Goal: Task Accomplishment & Management: Use online tool/utility

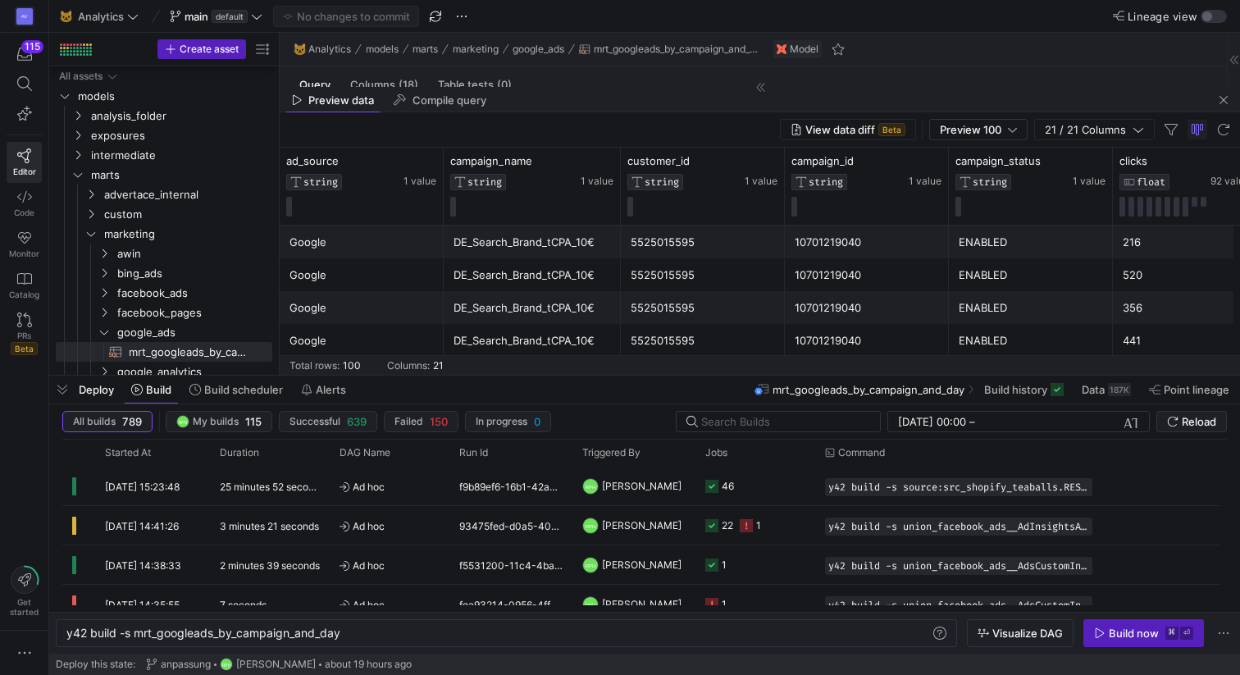
scroll to position [0, 274]
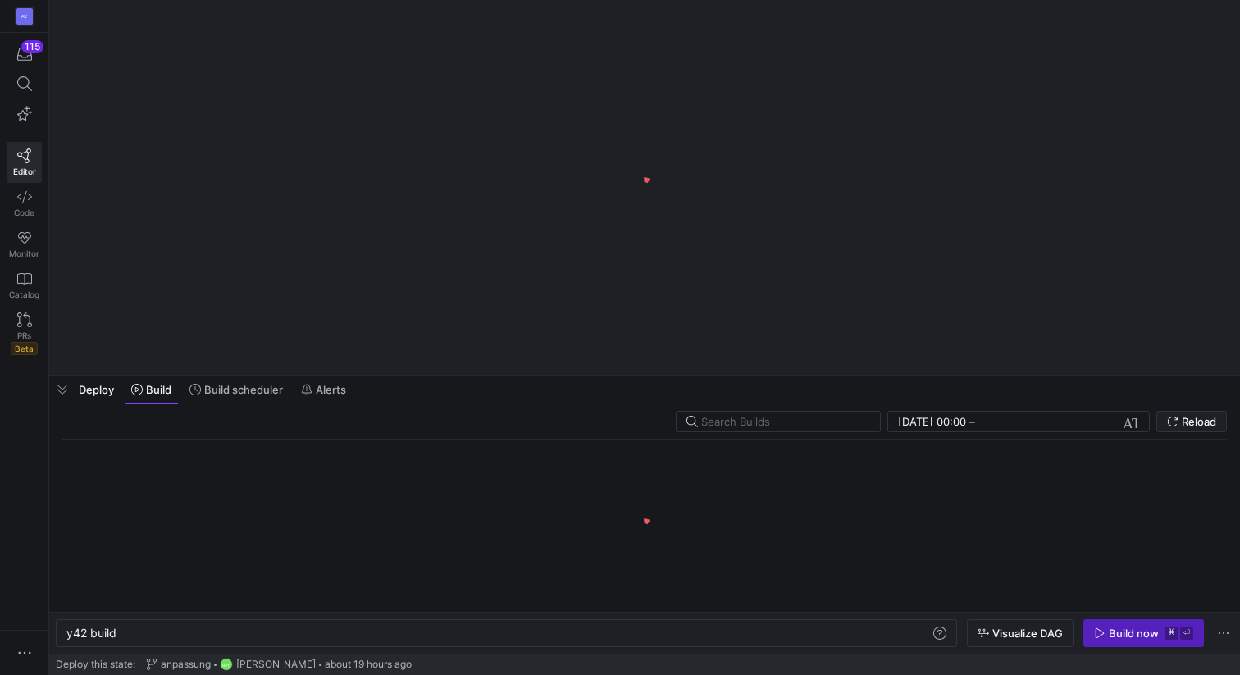
scroll to position [0, 49]
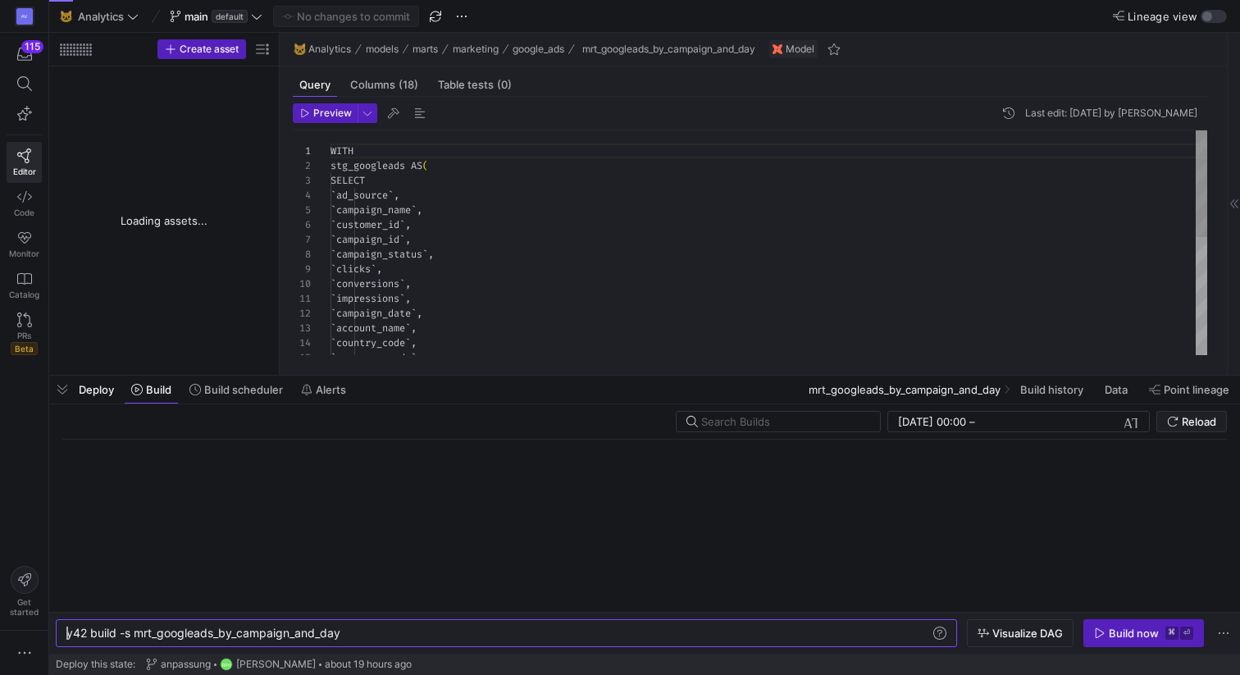
type textarea "y42 build -s mrt_googleads_by_campaign_and_day"
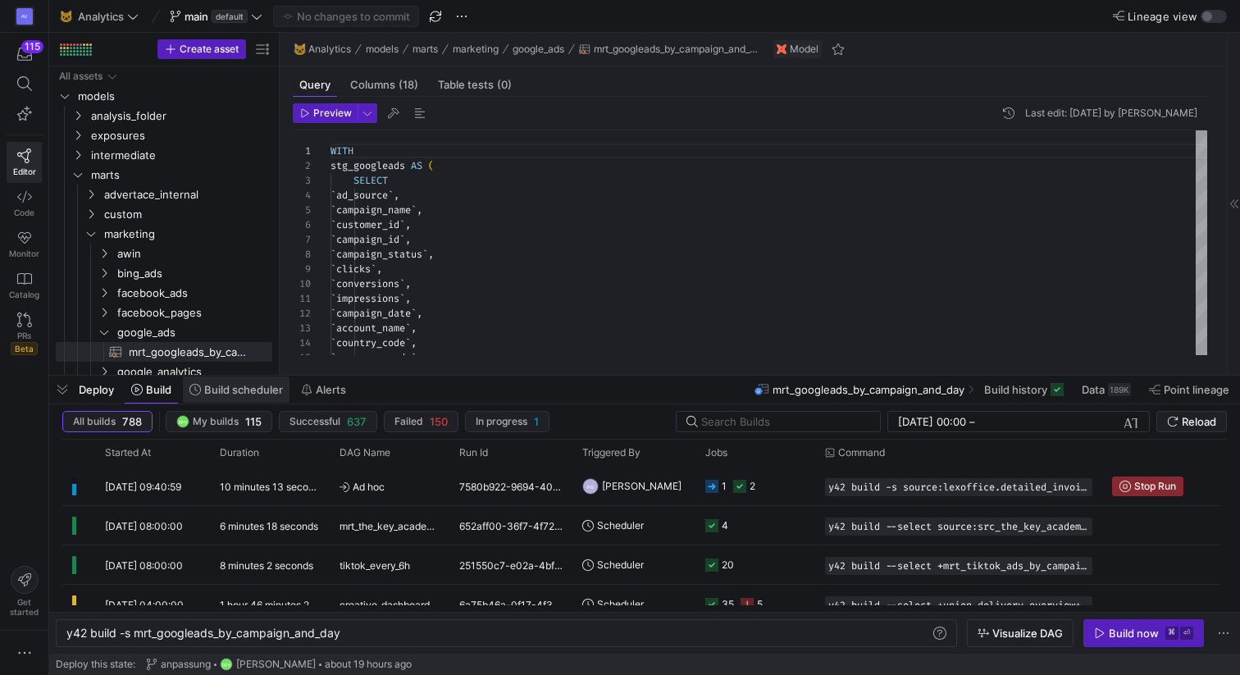
click at [211, 388] on span "Build scheduler" at bounding box center [243, 389] width 79 height 13
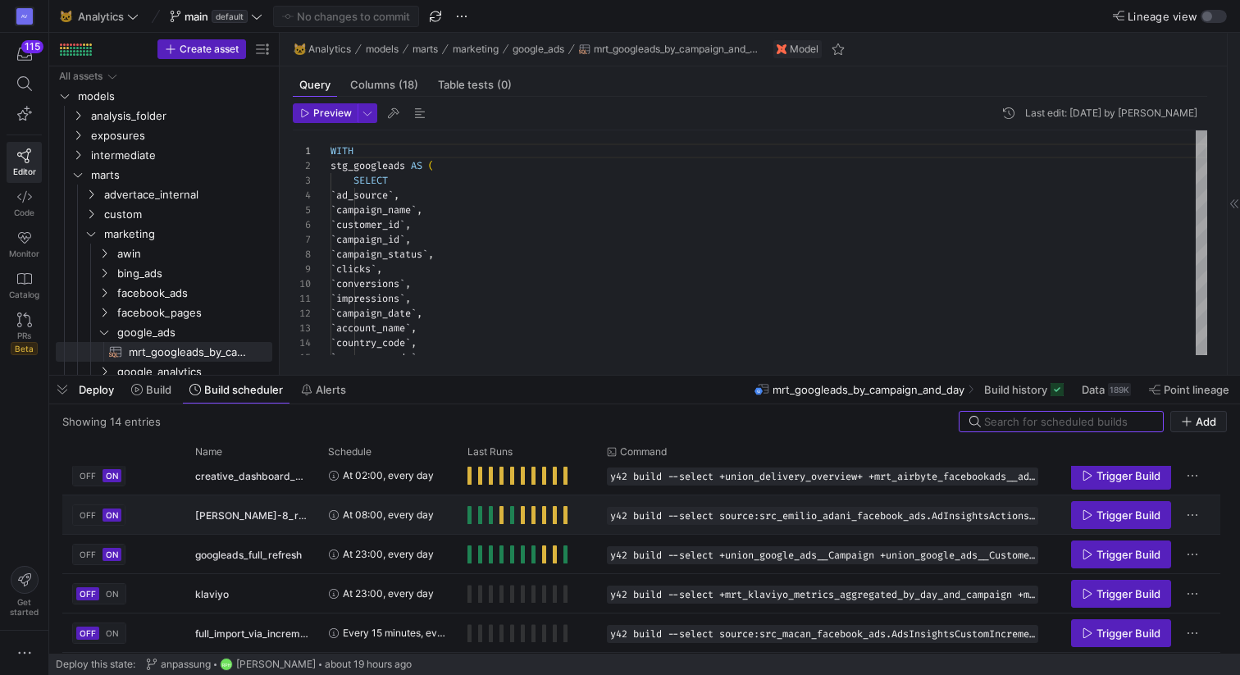
scroll to position [106, 0]
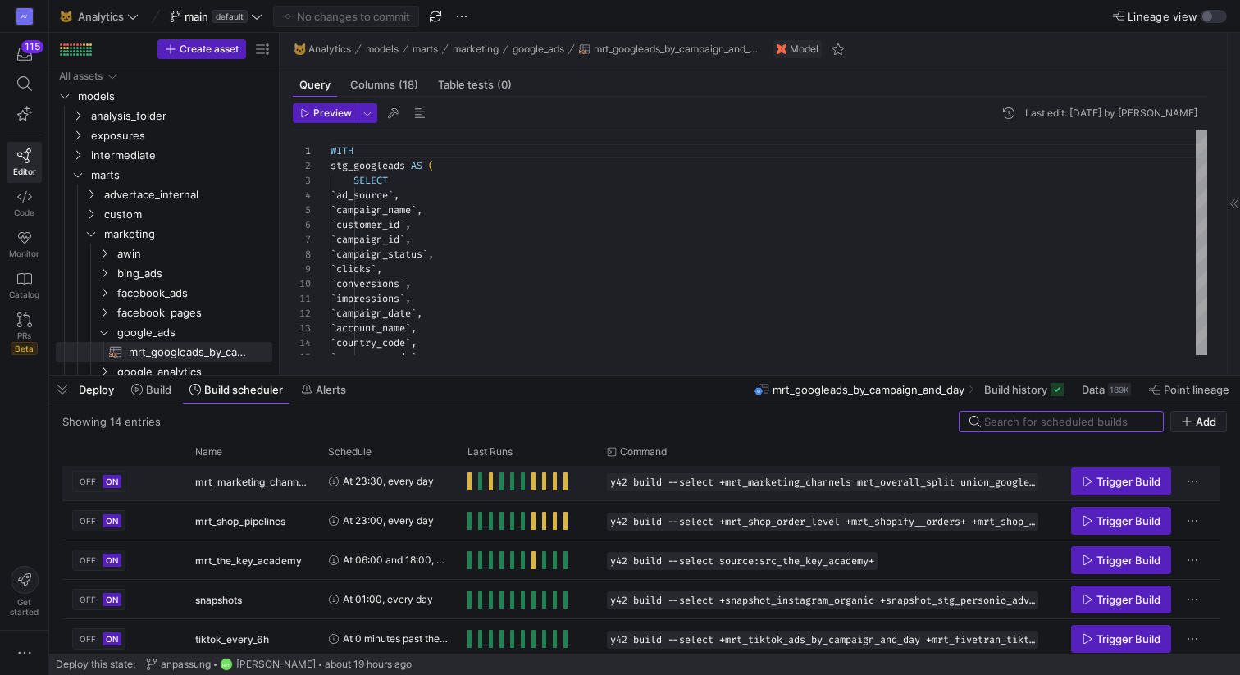
click at [469, 477] on span "Press SPACE to select this row." at bounding box center [470, 482] width 4 height 18
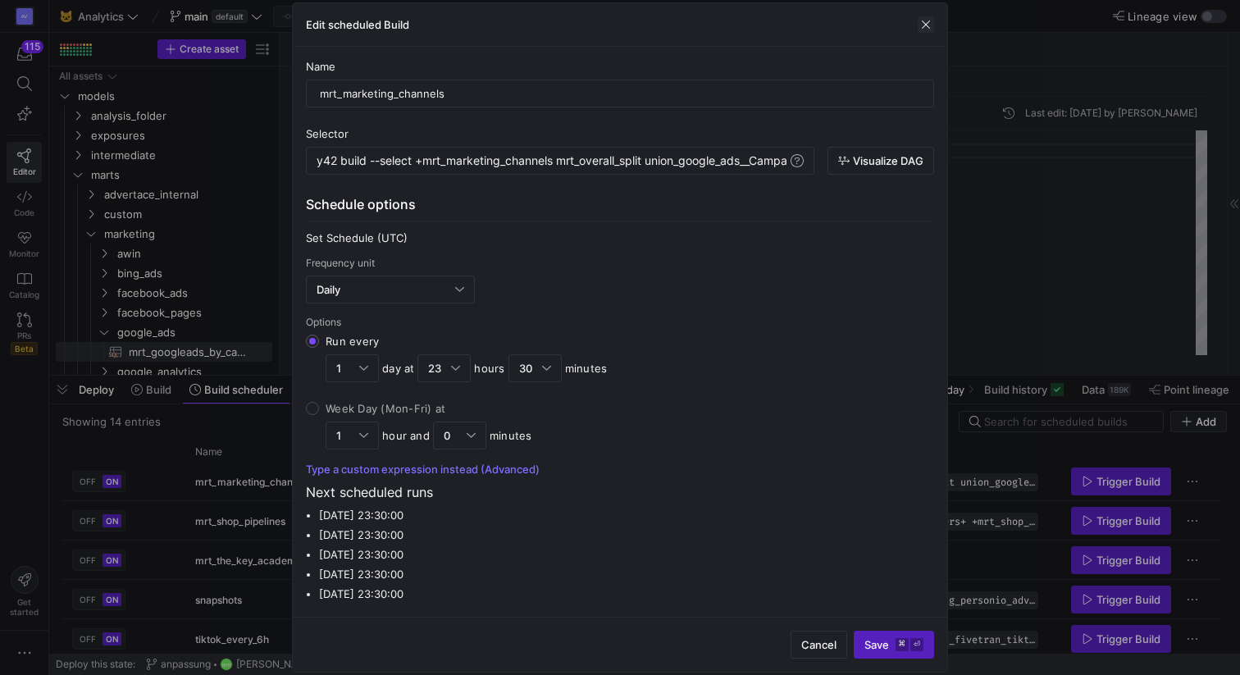
click at [924, 25] on span "button" at bounding box center [926, 24] width 16 height 16
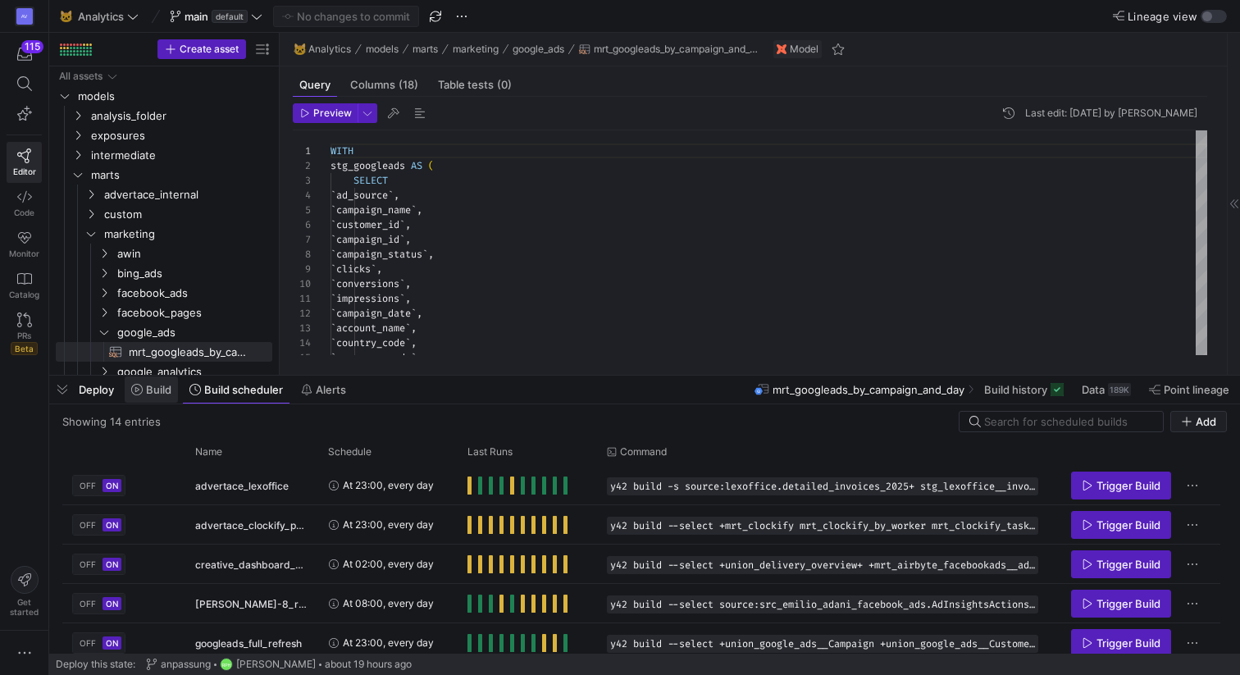
click at [157, 380] on span at bounding box center [151, 390] width 53 height 26
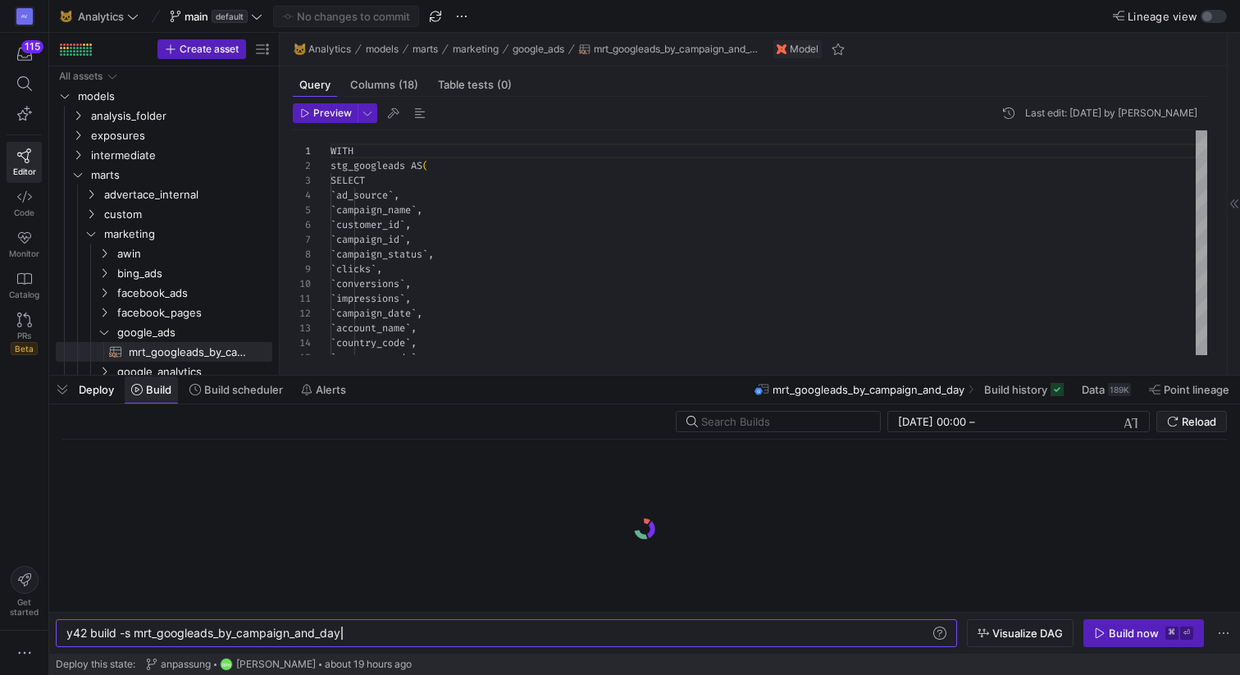
scroll to position [0, 274]
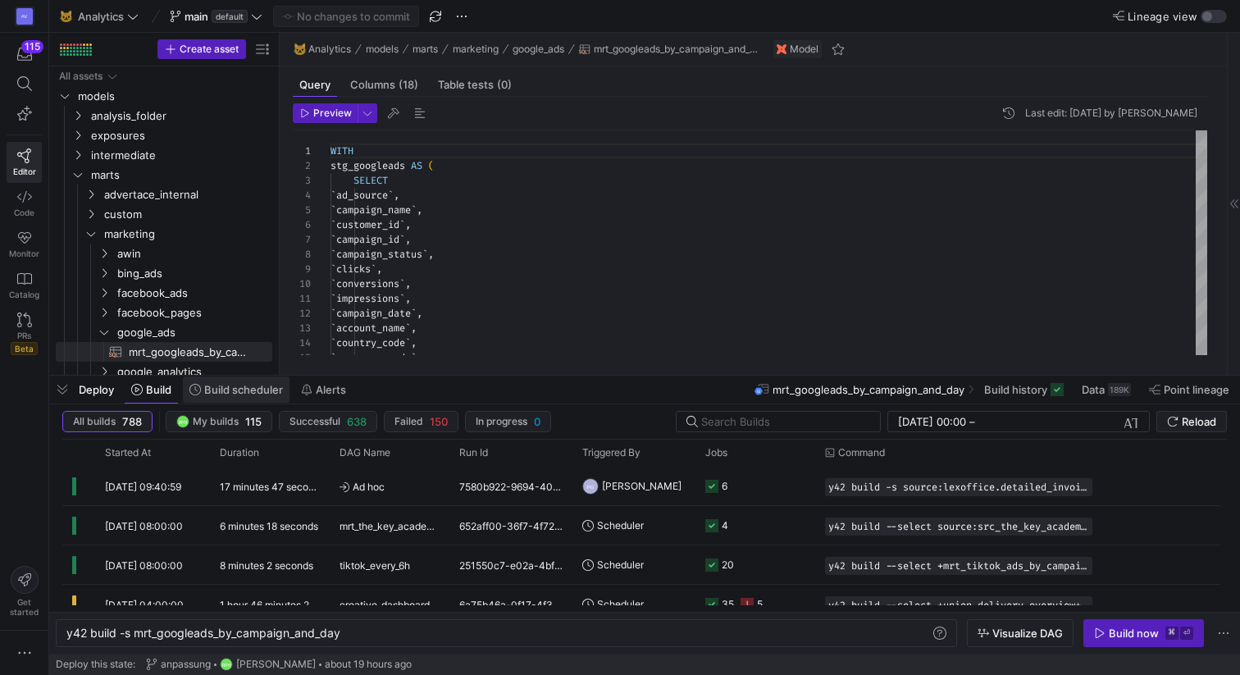
click at [211, 393] on span "Build scheduler" at bounding box center [243, 389] width 79 height 13
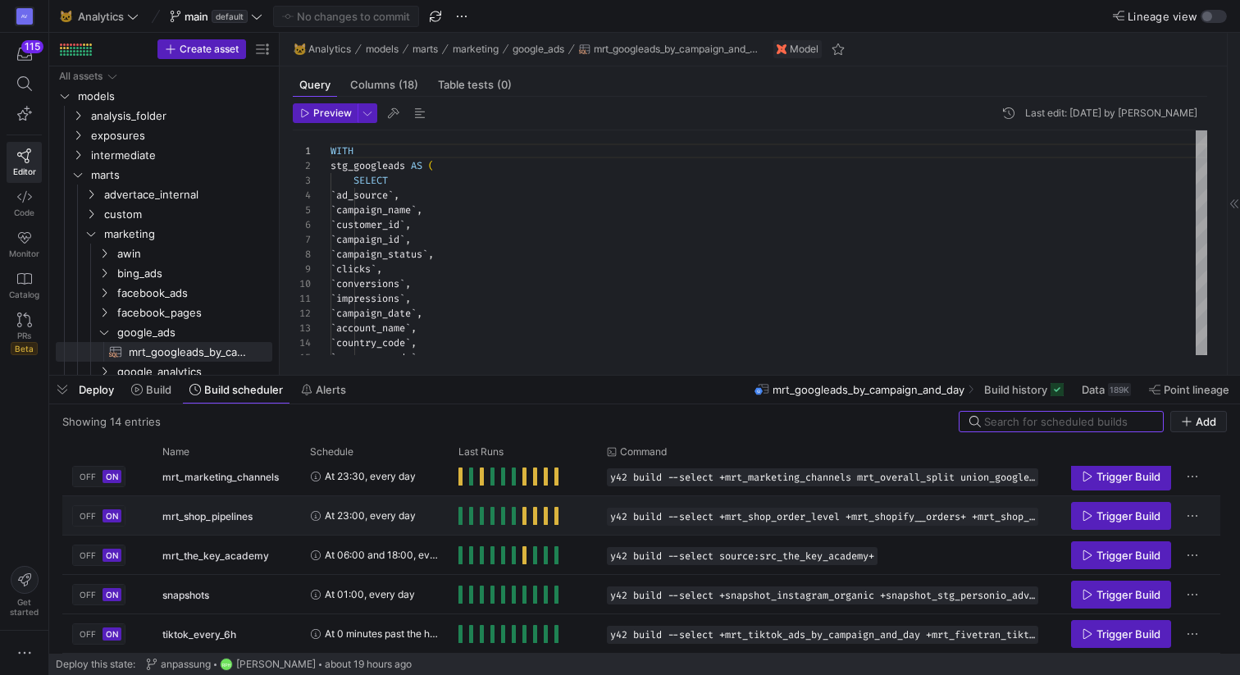
scroll to position [347, 0]
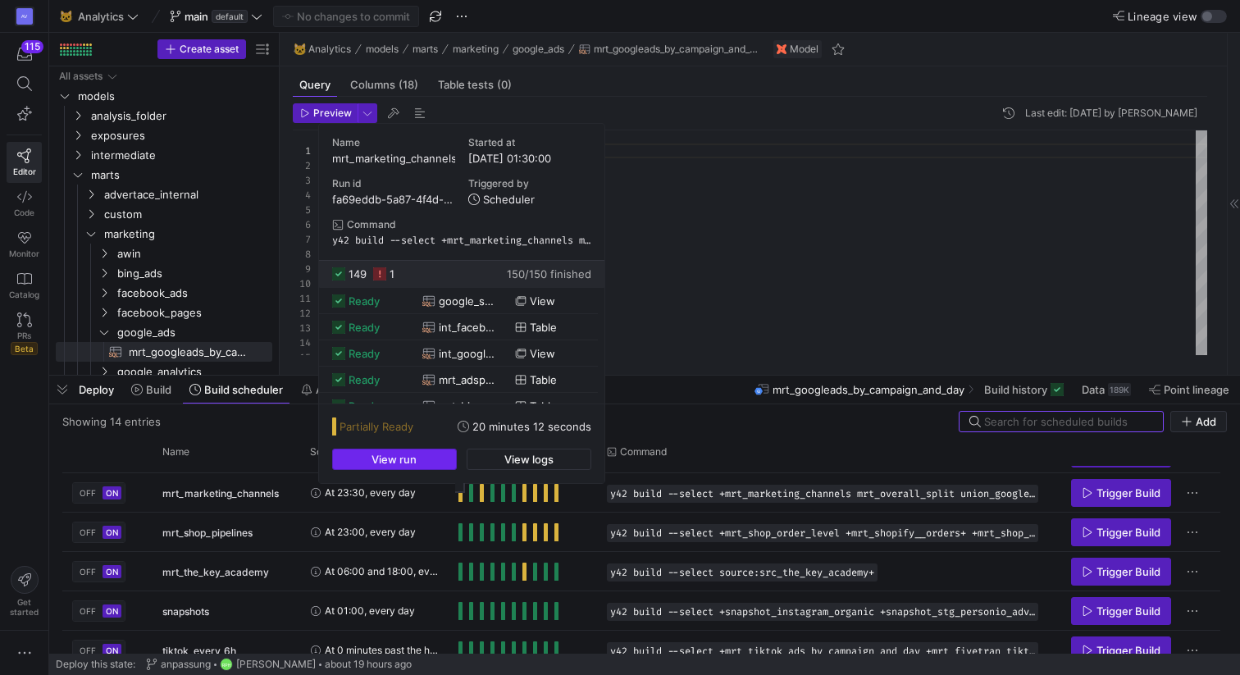
click at [447, 459] on span "button" at bounding box center [394, 460] width 123 height 20
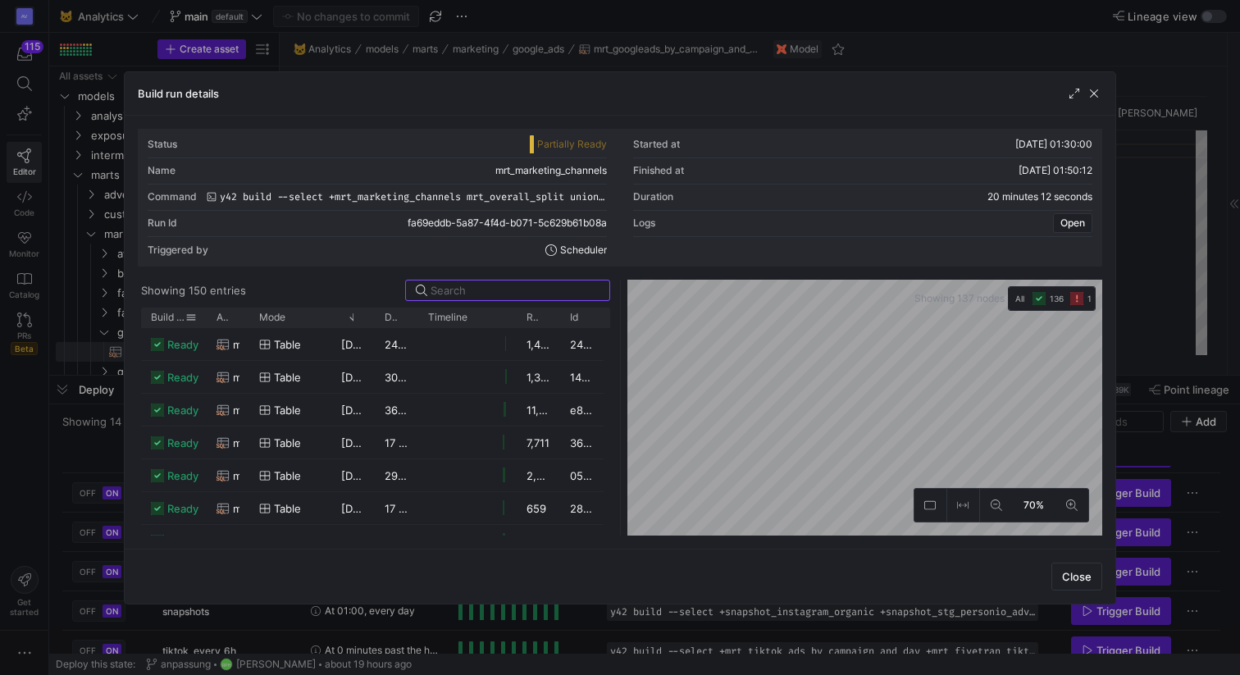
click at [166, 318] on span "Build status" at bounding box center [168, 317] width 34 height 11
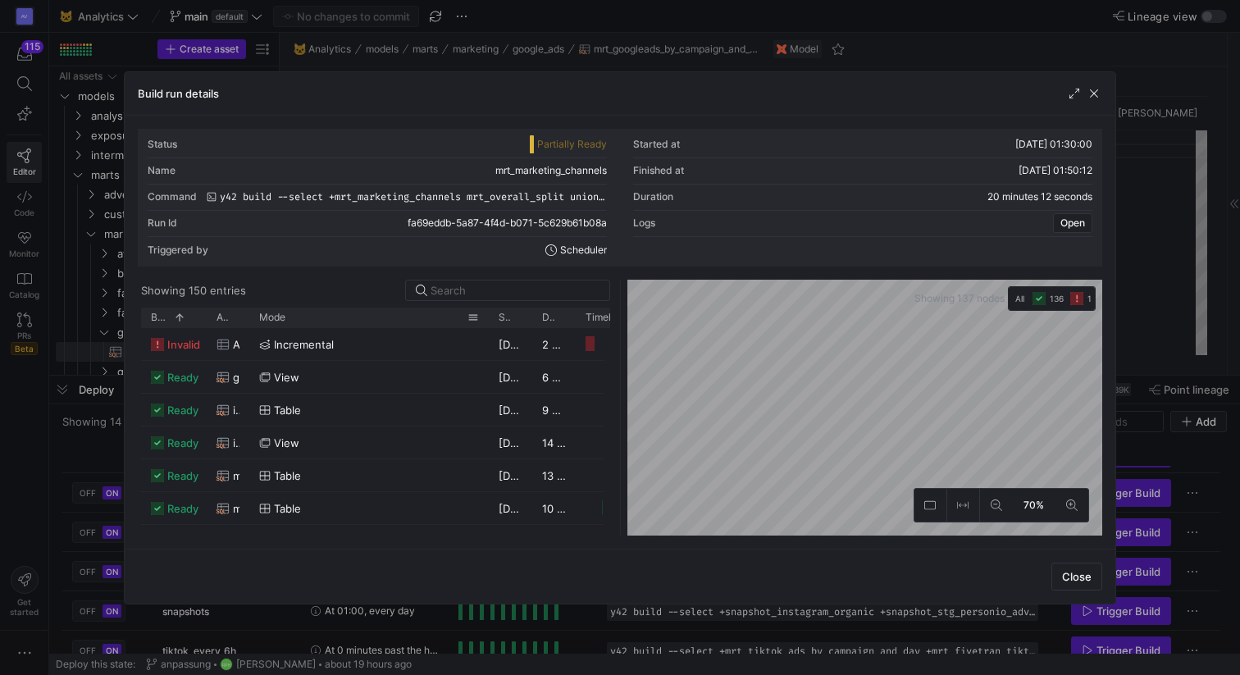
drag, startPoint x: 328, startPoint y: 320, endPoint x: 515, endPoint y: 320, distance: 187.0
click at [492, 320] on div at bounding box center [489, 318] width 7 height 20
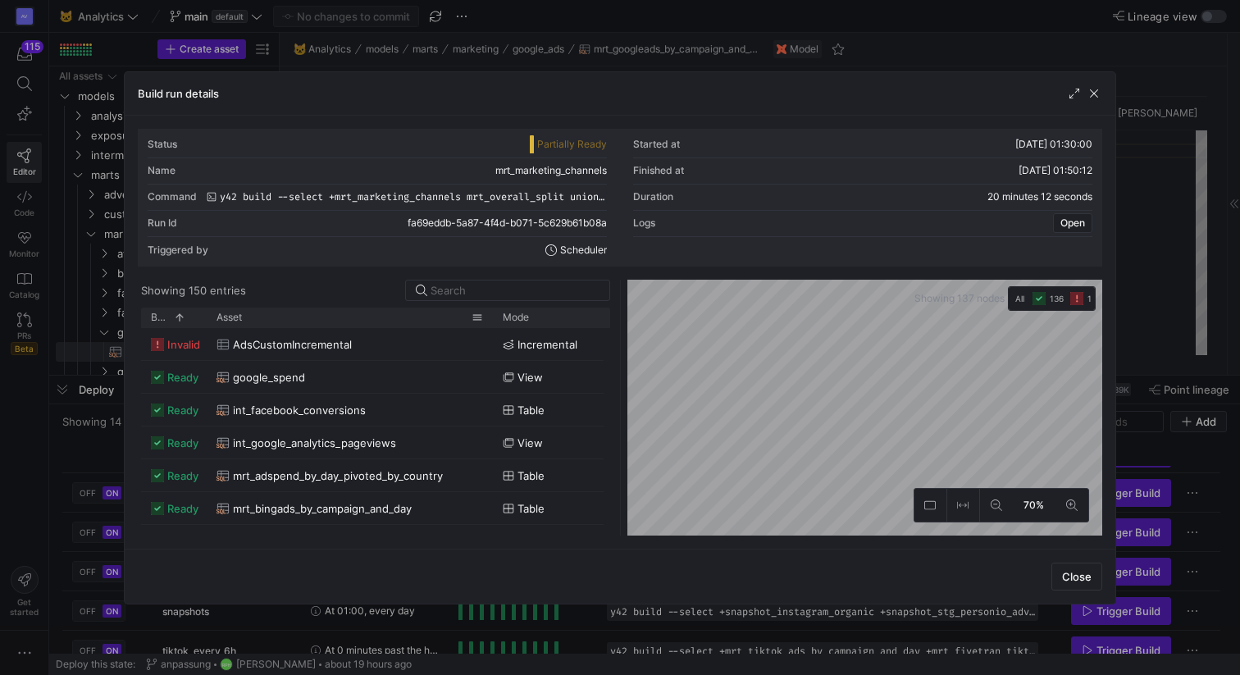
drag, startPoint x: 248, startPoint y: 317, endPoint x: 491, endPoint y: 317, distance: 243.7
click at [491, 317] on div at bounding box center [493, 318] width 7 height 20
click at [1094, 100] on span "button" at bounding box center [1094, 93] width 16 height 16
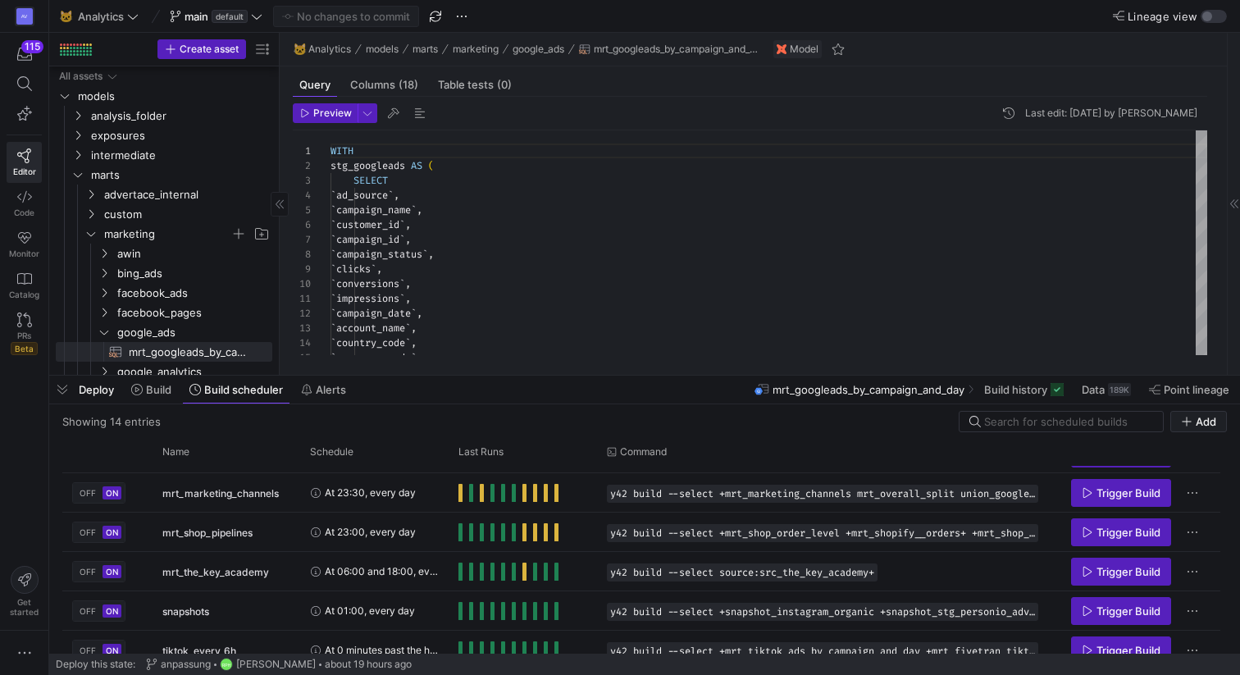
scroll to position [400, 0]
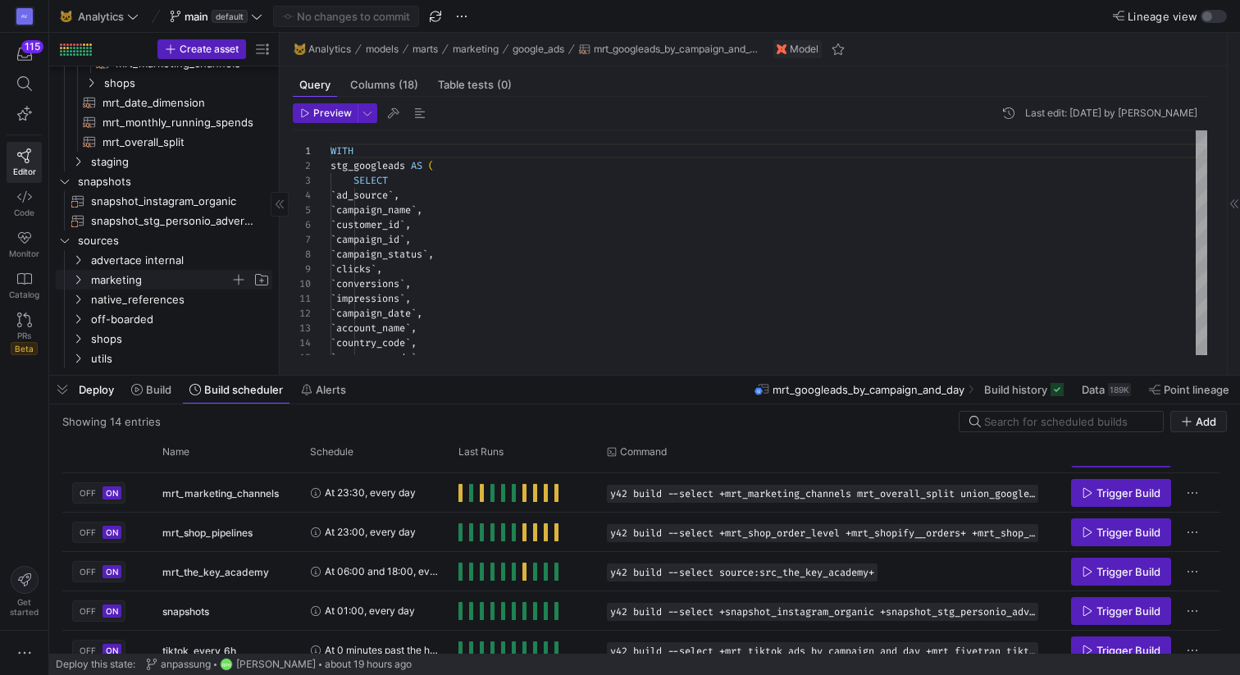
click at [79, 279] on icon "Press SPACE to select this row." at bounding box center [77, 280] width 11 height 10
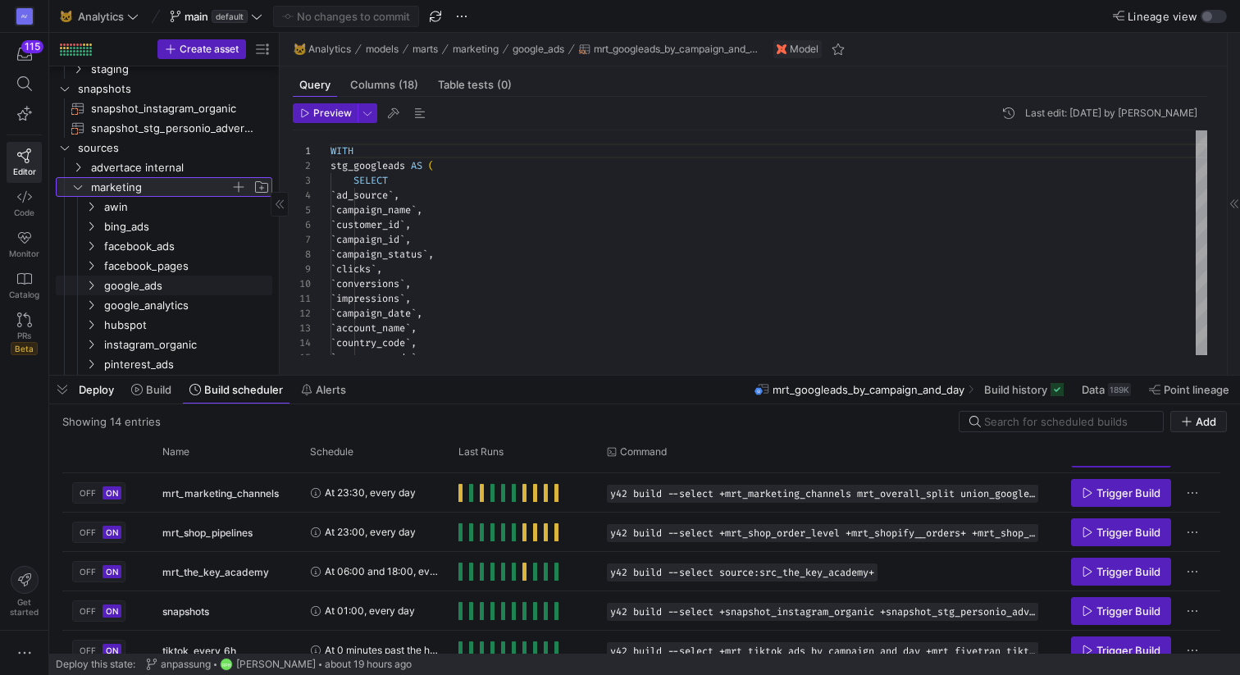
scroll to position [505, 0]
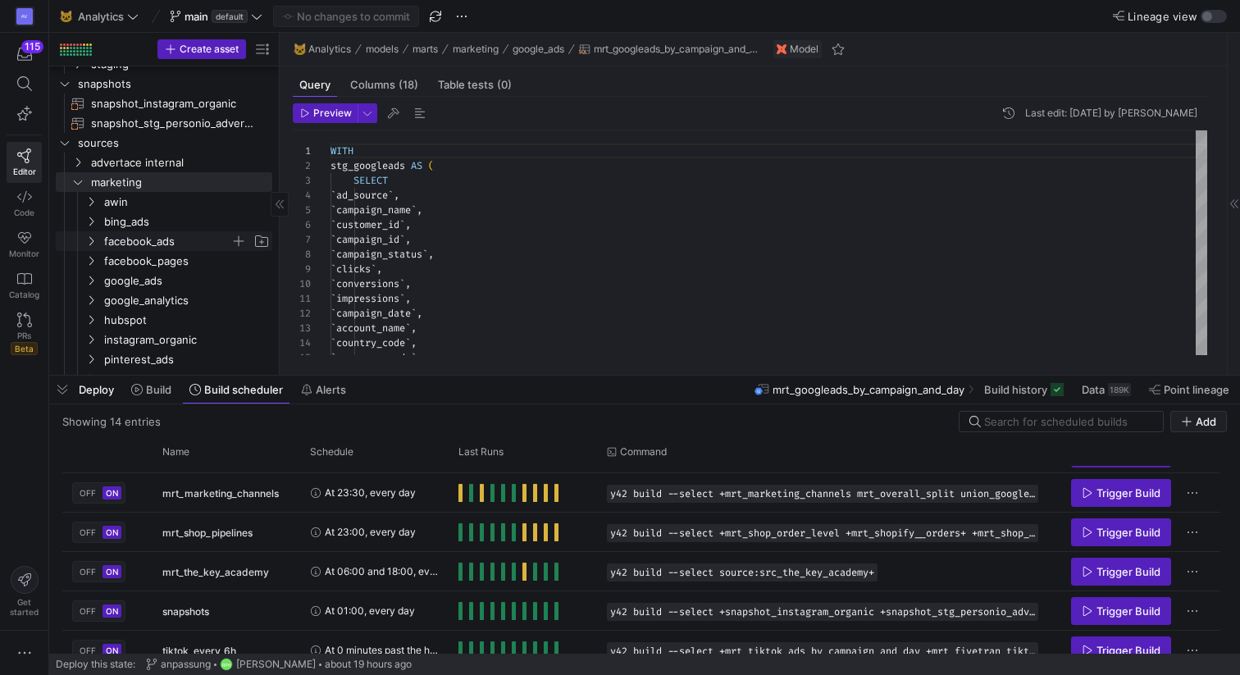
click at [96, 241] on icon "Press SPACE to select this row." at bounding box center [90, 241] width 11 height 10
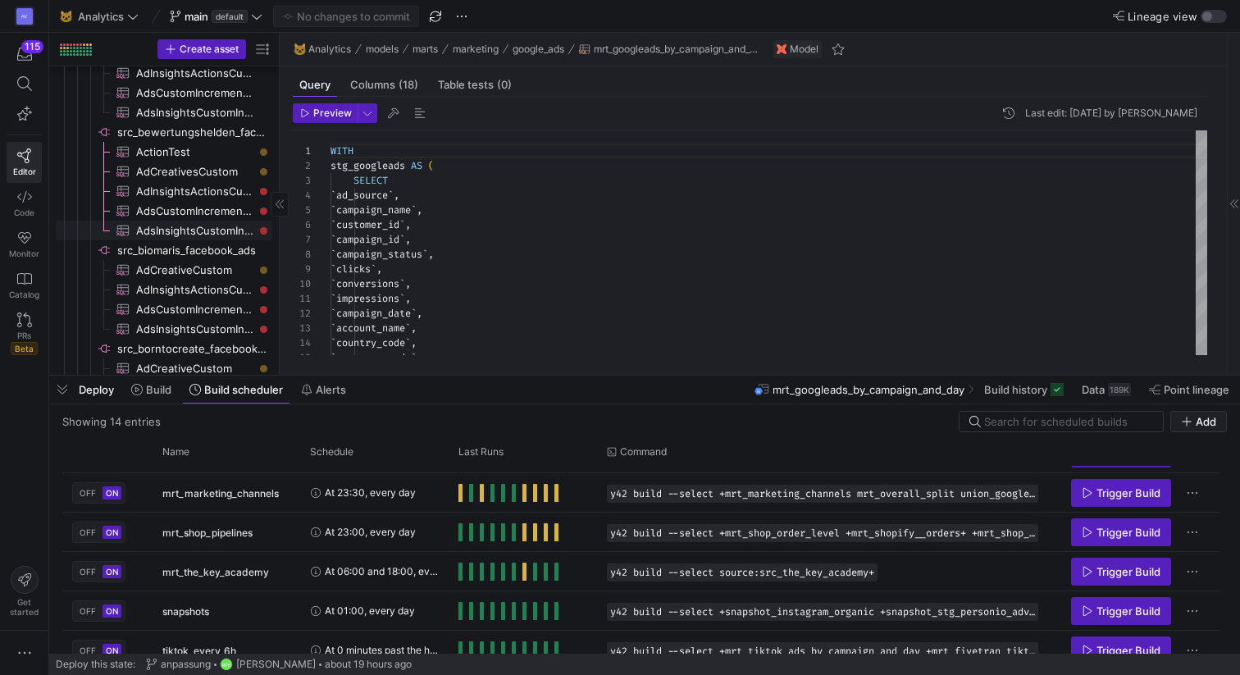
scroll to position [896, 0]
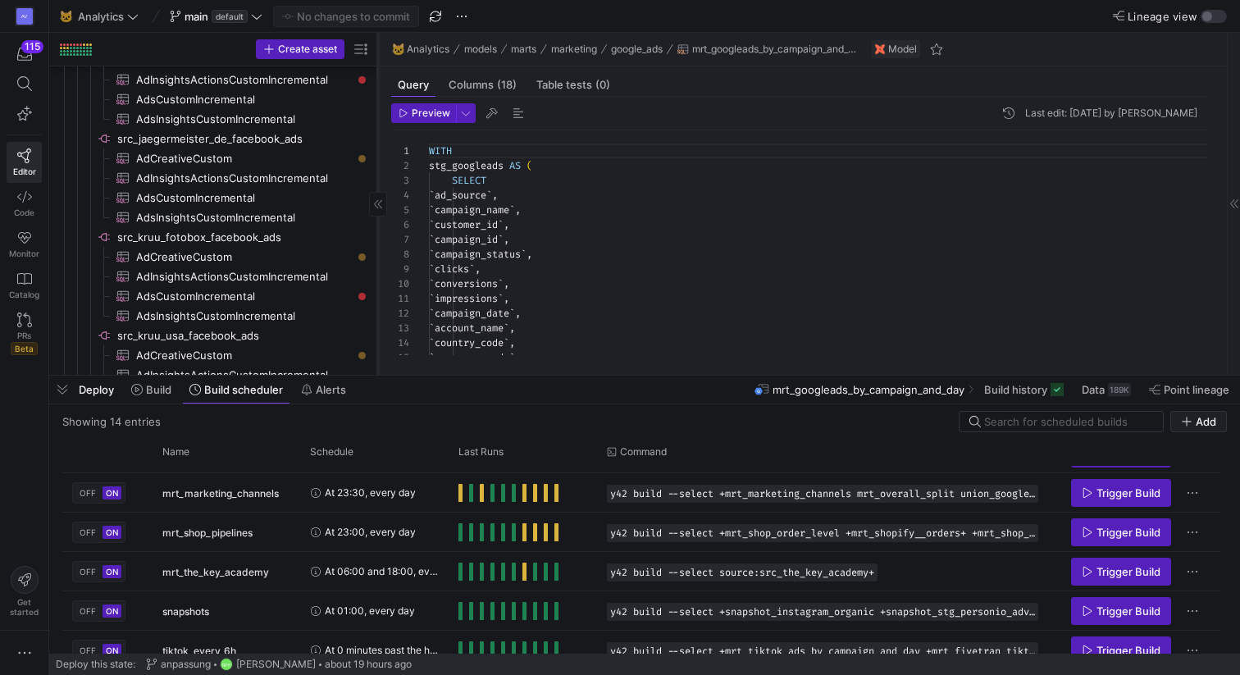
drag, startPoint x: 278, startPoint y: 277, endPoint x: 383, endPoint y: 273, distance: 105.1
click at [378, 273] on div at bounding box center [377, 204] width 1 height 342
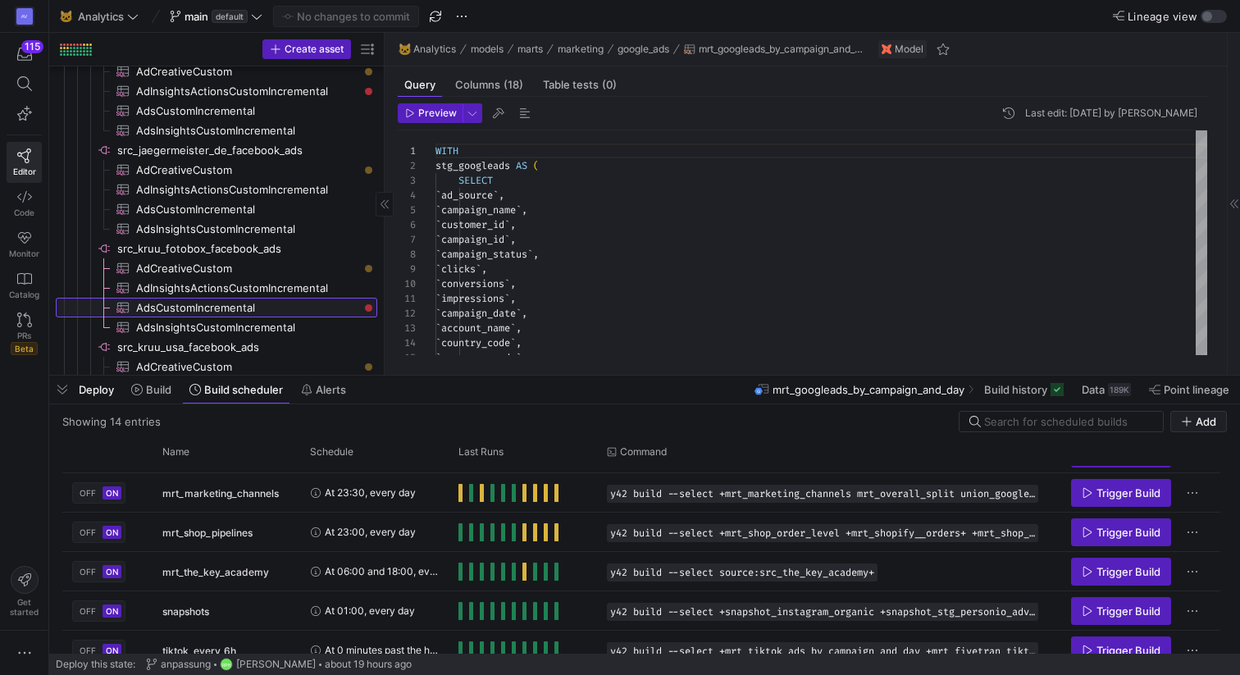
click at [359, 315] on span "AdsCustomIncremental​​​​​​​​​" at bounding box center [246, 308] width 262 height 18
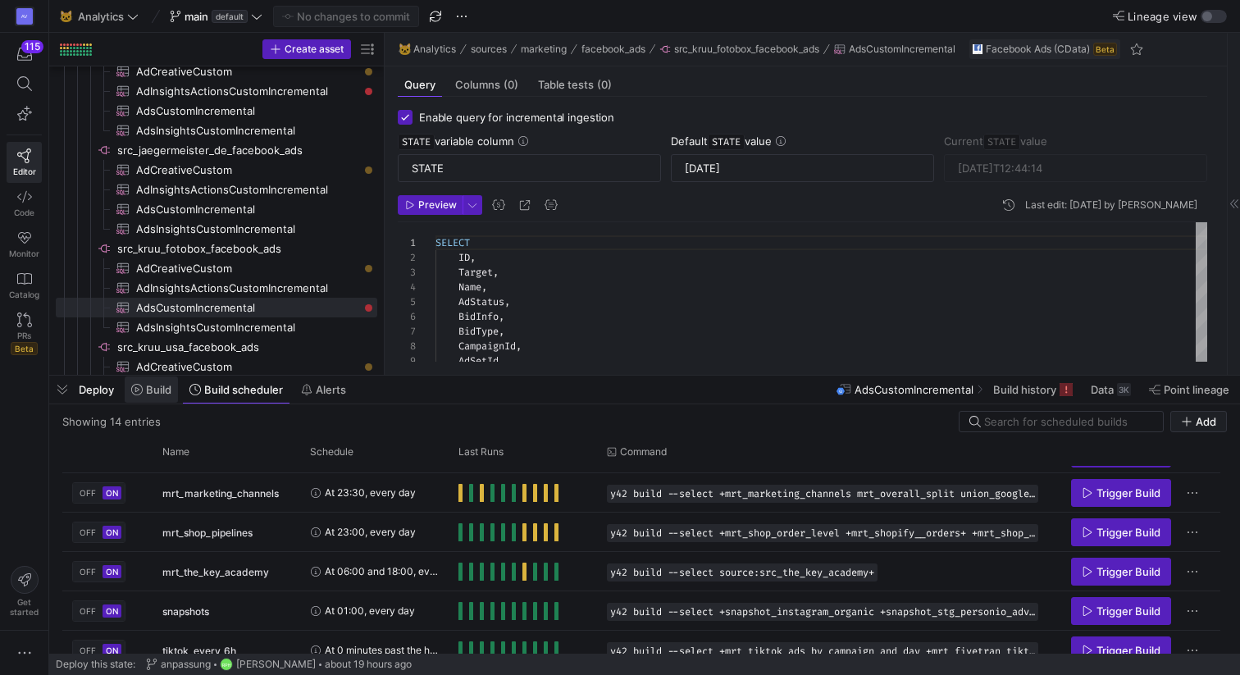
click at [162, 390] on span "Build" at bounding box center [158, 389] width 25 height 13
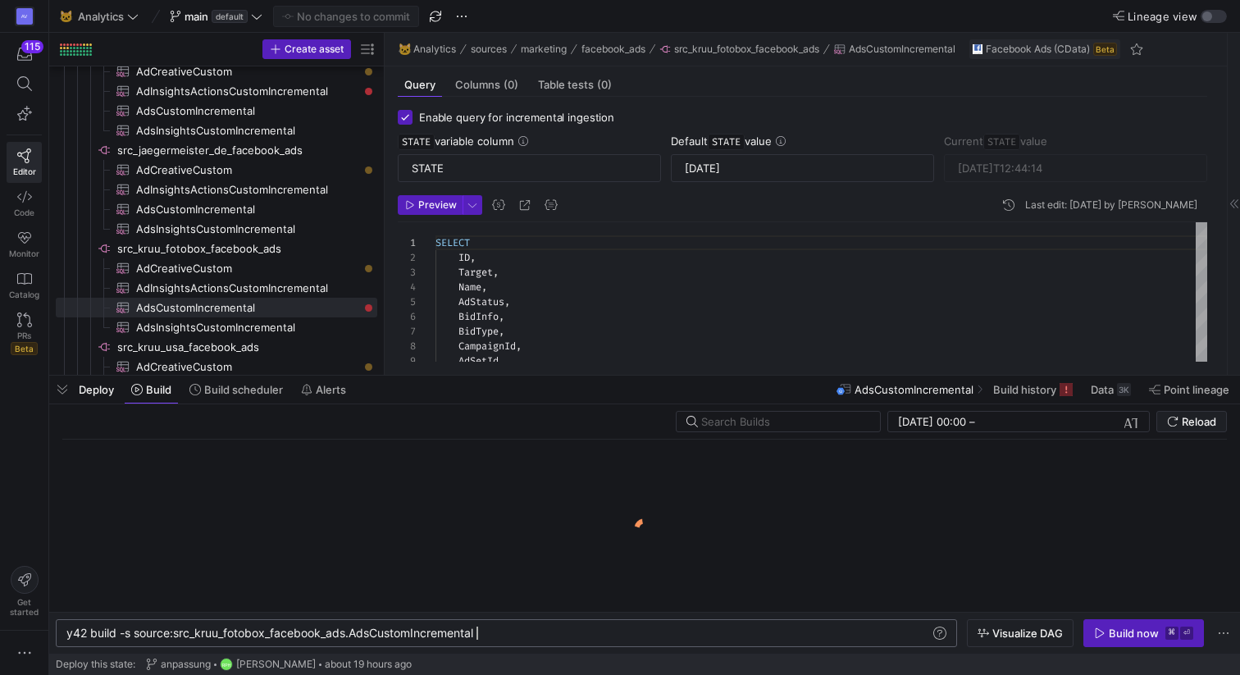
click at [829, 636] on div "y42 build -s source:src_kruu_fotobox_facebook_ads. AdsCustomIncremental" at bounding box center [498, 633] width 864 height 13
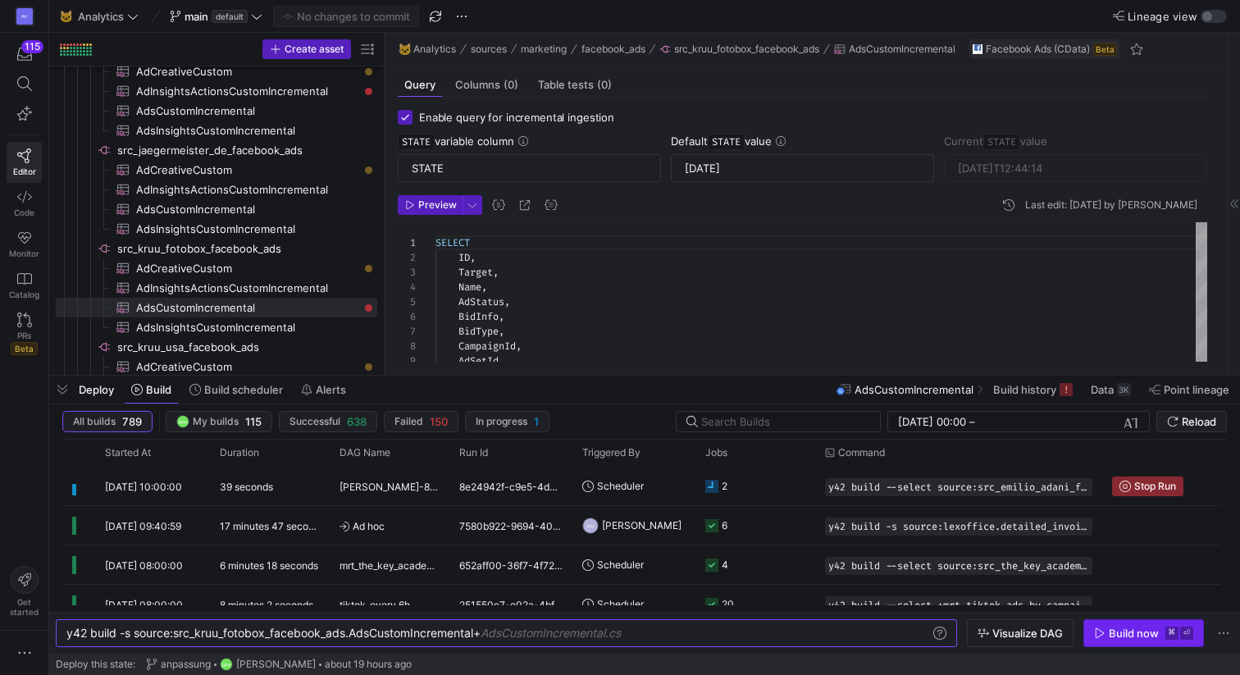
type textarea "y42 build -s source:src_kruu_fotobox_facebook_ads.AdsCustomIncremental+"
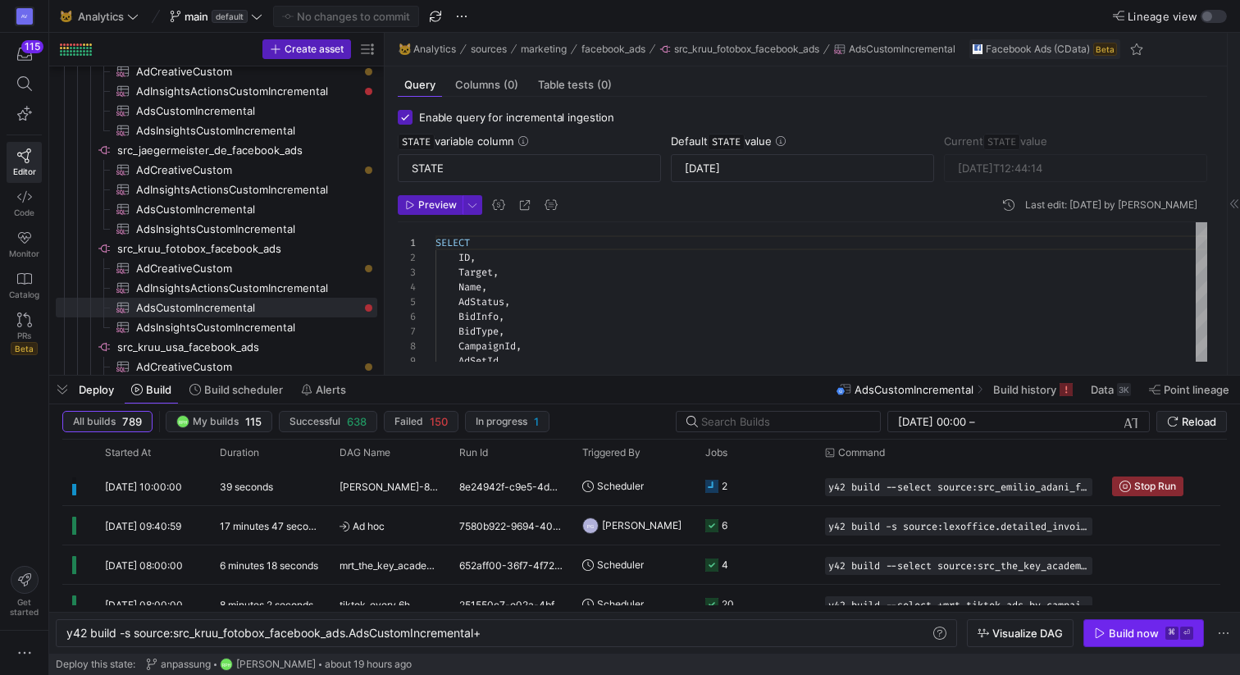
click at [1112, 633] on div "Build now" at bounding box center [1134, 633] width 50 height 13
